Goal: Task Accomplishment & Management: Manage account settings

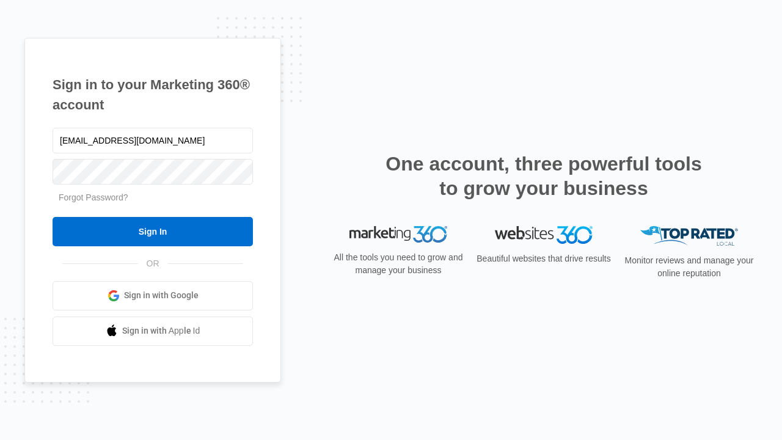
type input "dankie614@gmail.com"
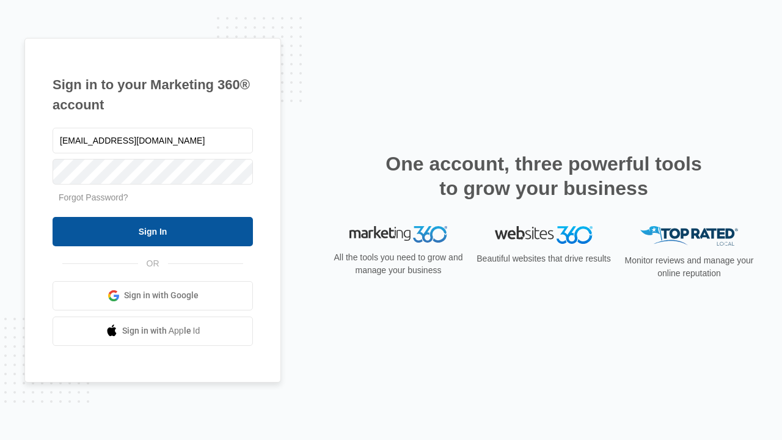
click at [153, 231] on input "Sign In" at bounding box center [153, 231] width 201 height 29
